Goal: Find specific page/section: Find specific page/section

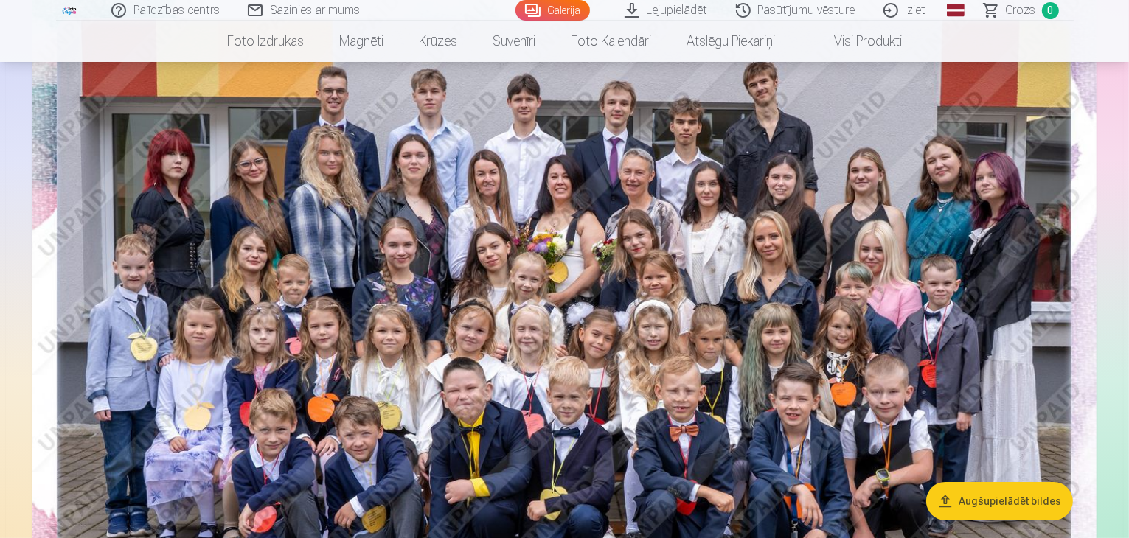
scroll to position [221, 0]
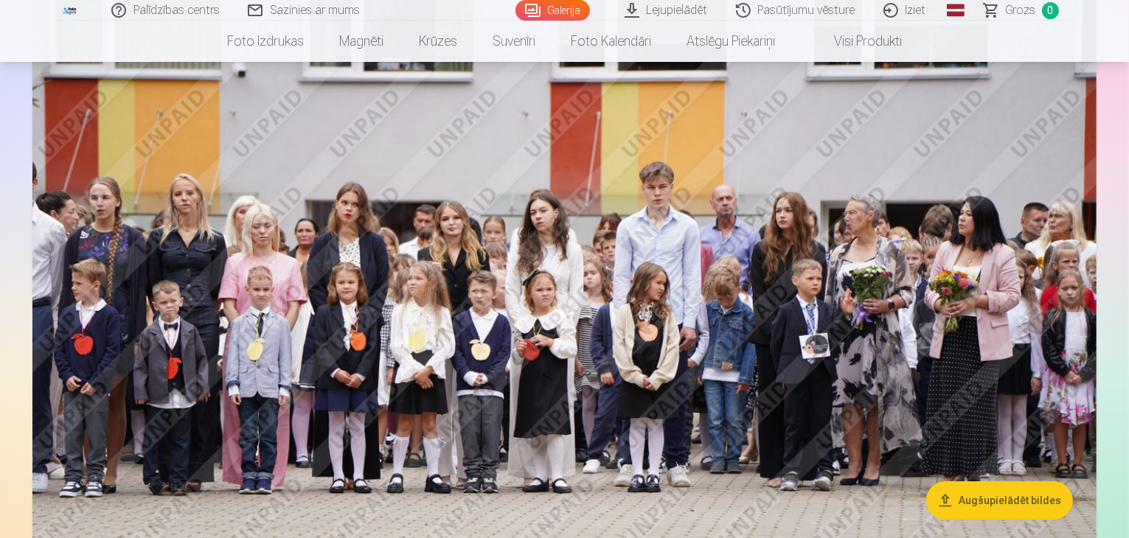
scroll to position [5389, 0]
